Goal: Task Accomplishment & Management: Use online tool/utility

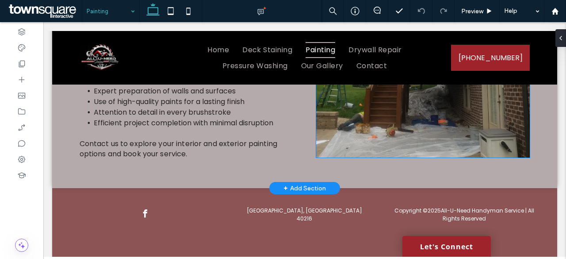
scroll to position [425, 0]
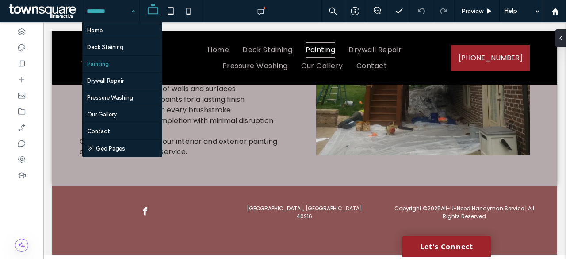
click at [101, 5] on input at bounding box center [109, 11] width 44 height 22
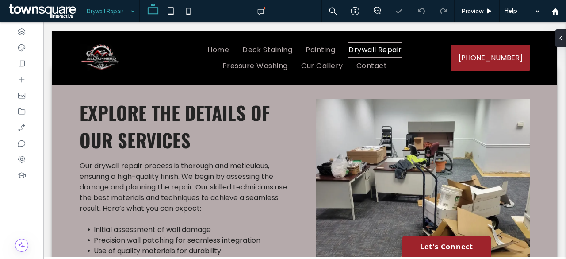
scroll to position [265, 0]
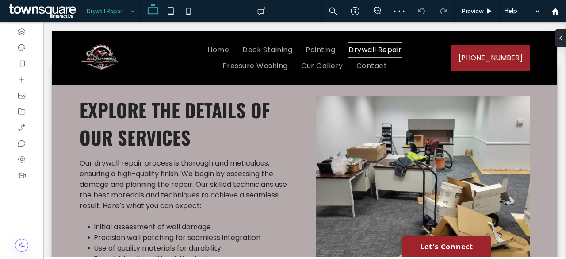
click at [431, 161] on img at bounding box center [423, 200] width 214 height 208
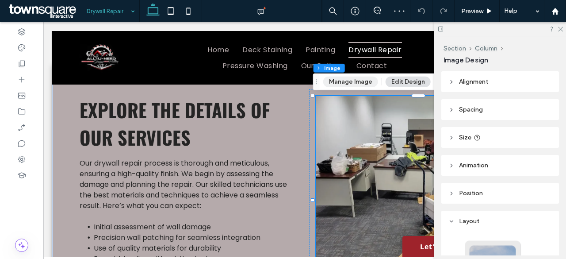
click at [359, 82] on button "Manage Image" at bounding box center [350, 82] width 55 height 11
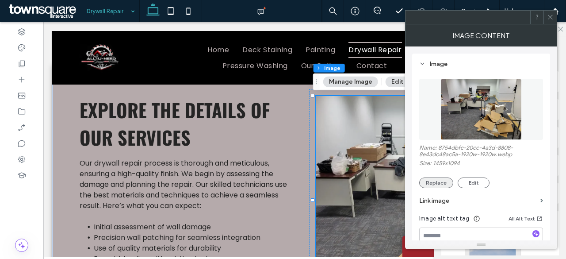
click at [436, 184] on button "Replace" at bounding box center [436, 182] width 34 height 11
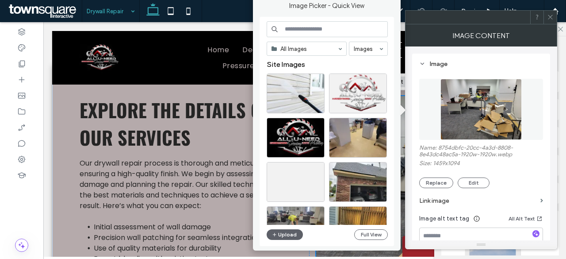
click at [348, 33] on input at bounding box center [327, 29] width 121 height 16
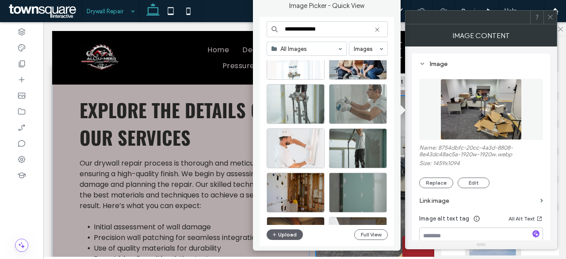
scroll to position [379, 0]
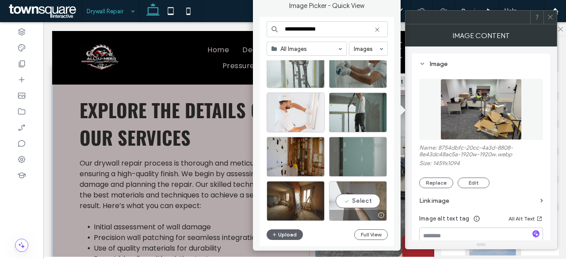
type input "**********"
click at [355, 198] on div "Select" at bounding box center [358, 201] width 58 height 40
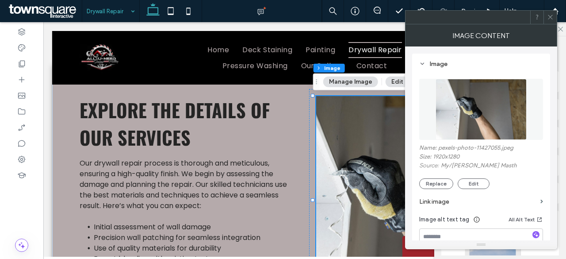
click at [548, 15] on icon at bounding box center [550, 17] width 7 height 7
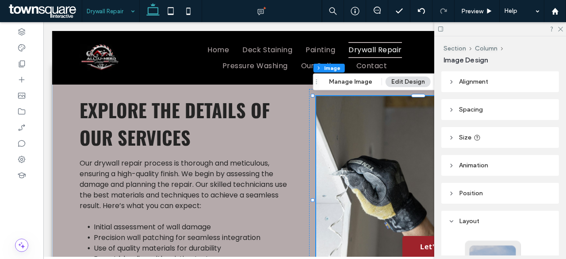
click at [559, 31] on div at bounding box center [500, 29] width 132 height 14
click at [563, 29] on icon at bounding box center [560, 29] width 6 height 6
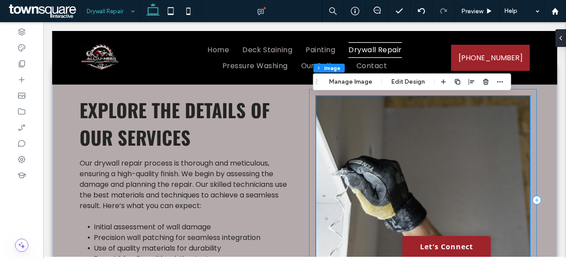
scroll to position [310, 0]
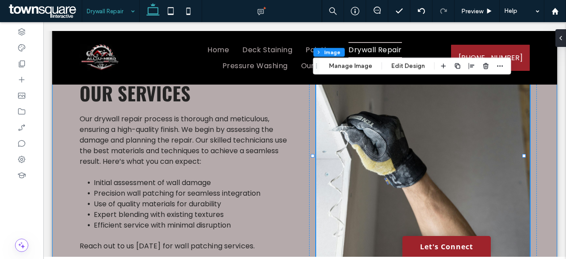
click at [533, 201] on div "Explore the details of our services Our drywall repair process is thorough and …" at bounding box center [304, 156] width 505 height 266
